Goal: Information Seeking & Learning: Learn about a topic

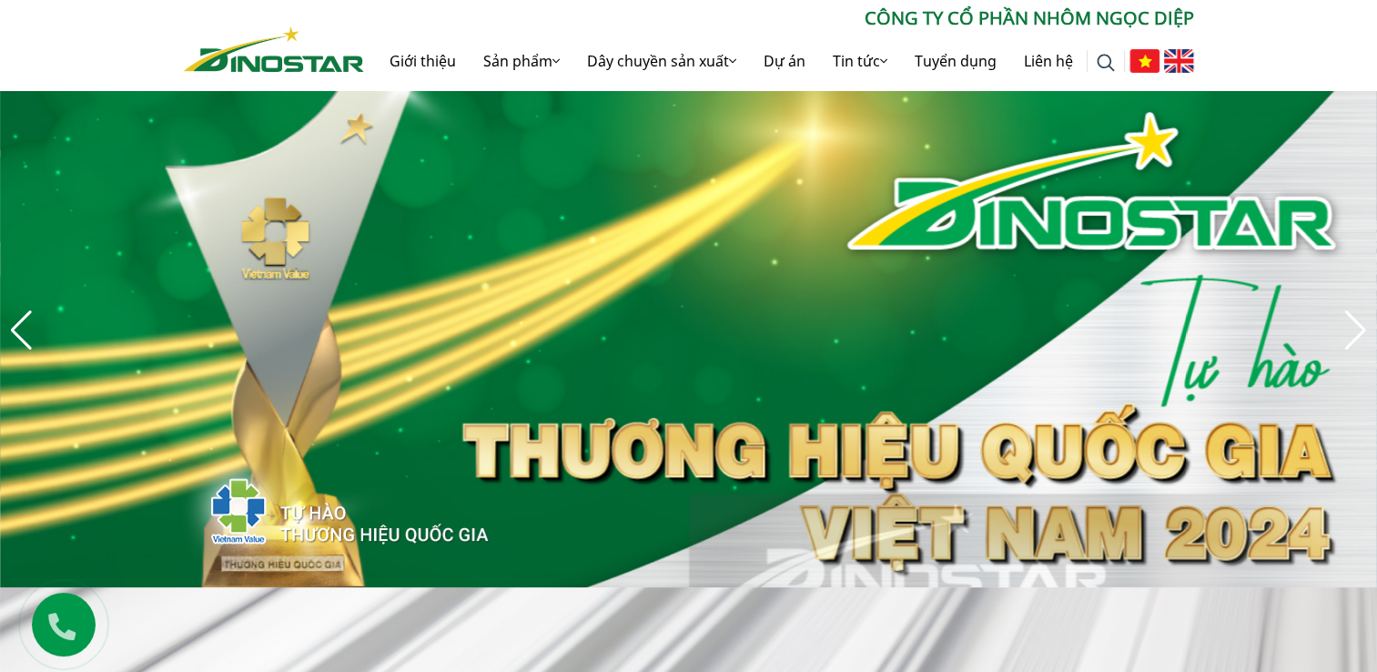
click at [4, 337] on img "4 / 8" at bounding box center [688, 330] width 1377 height 514
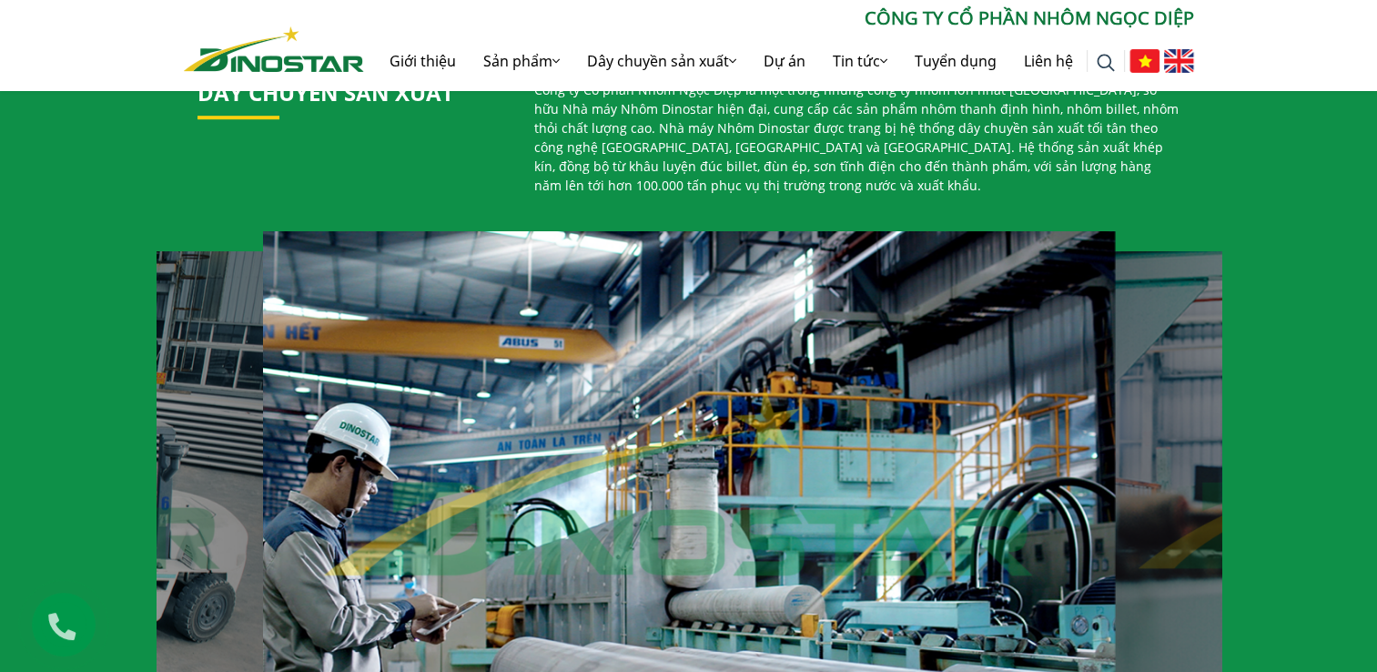
scroll to position [1183, 0]
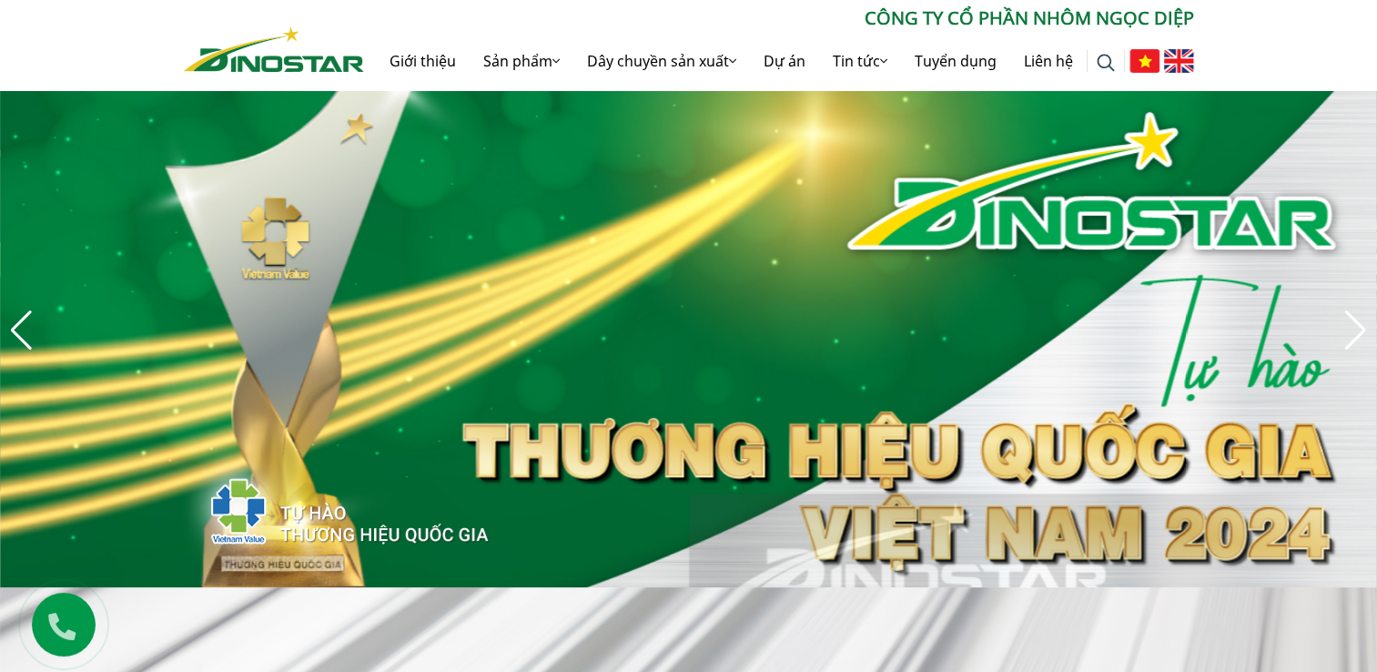
click at [20, 344] on div "Previous slide" at bounding box center [21, 330] width 25 height 40
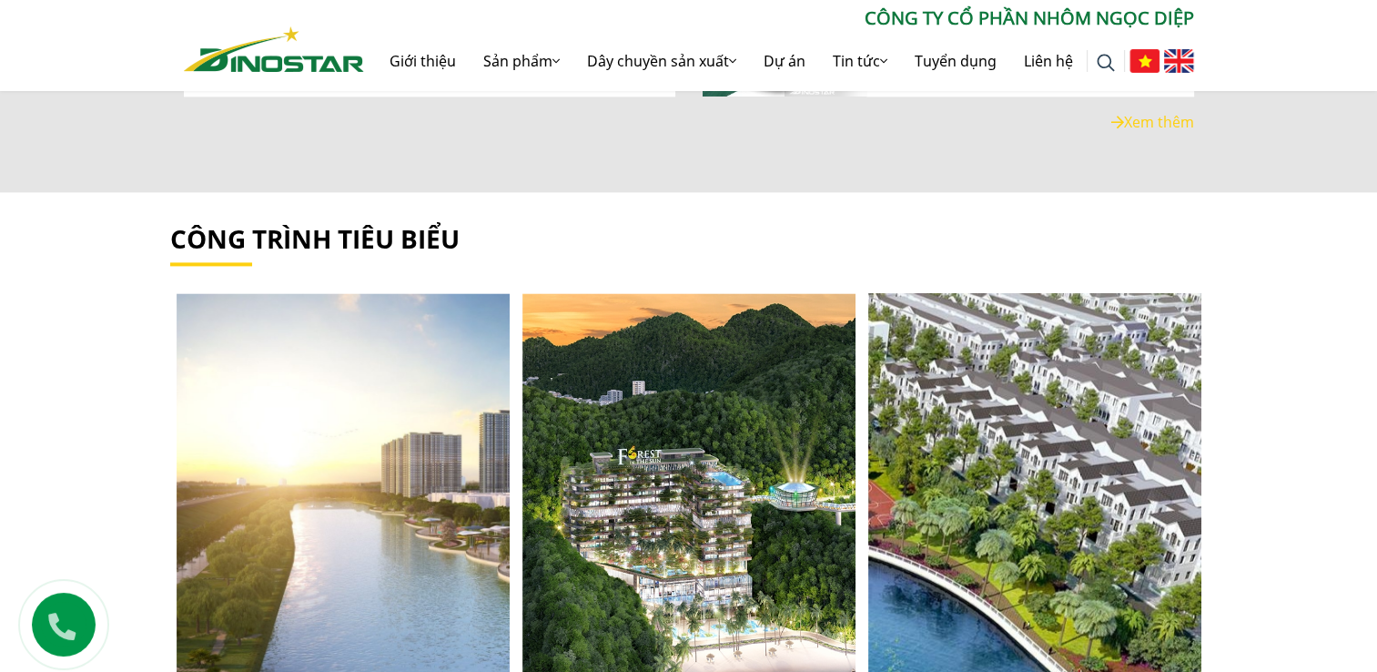
scroll to position [2639, 0]
